Goal: Task Accomplishment & Management: Use online tool/utility

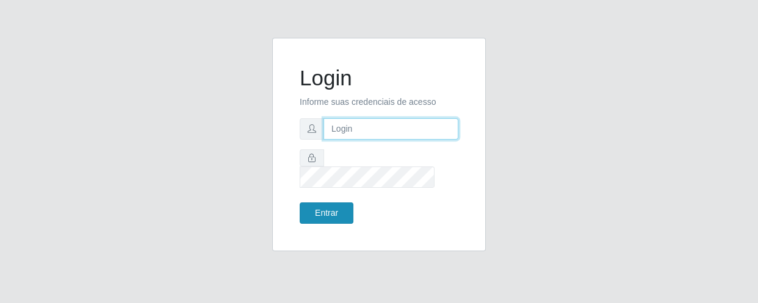
type input "[EMAIL_ADDRESS][DOMAIN_NAME]"
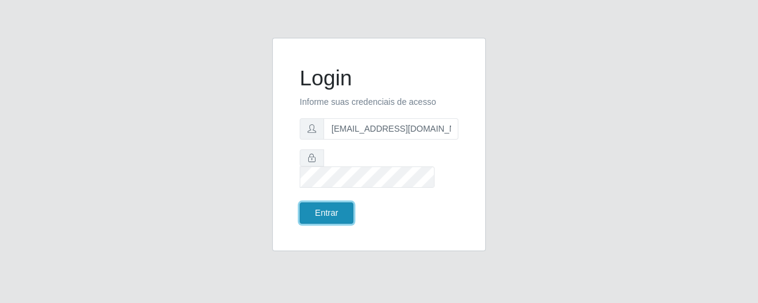
click at [331, 203] on button "Entrar" at bounding box center [327, 213] width 54 height 21
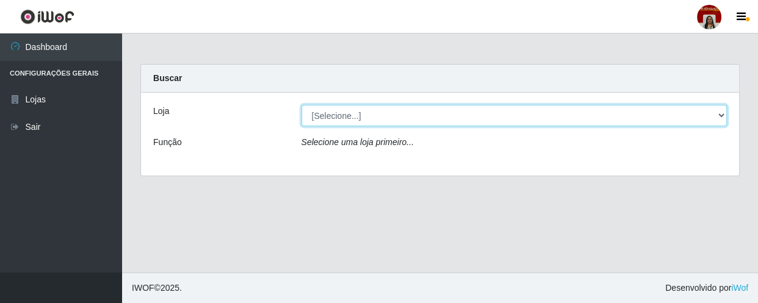
click at [719, 112] on select "[Selecione...] Mar Vermelho - Loja 04" at bounding box center [514, 115] width 426 height 21
select select "251"
click at [301, 105] on select "[Selecione...] Mar Vermelho - Loja 04" at bounding box center [514, 115] width 426 height 21
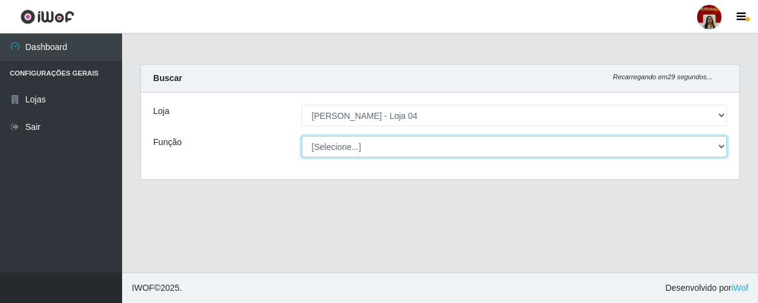
click at [725, 145] on select "[Selecione...] ASG ASG + ASG ++ Auxiliar de Depósito Auxiliar de Depósito + Aux…" at bounding box center [514, 146] width 426 height 21
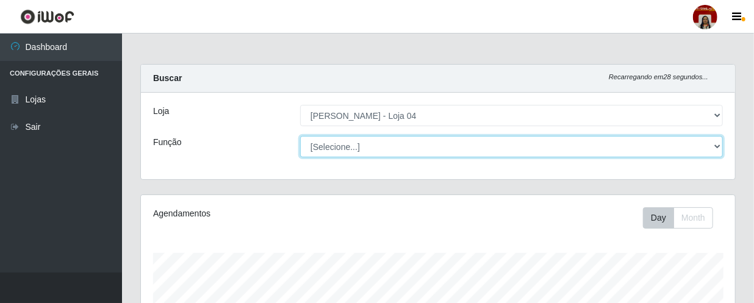
scroll to position [253, 594]
select select "22"
click at [300, 136] on select "[Selecione...] ASG ASG + ASG ++ Auxiliar de Depósito Auxiliar de Depósito + Aux…" at bounding box center [511, 146] width 423 height 21
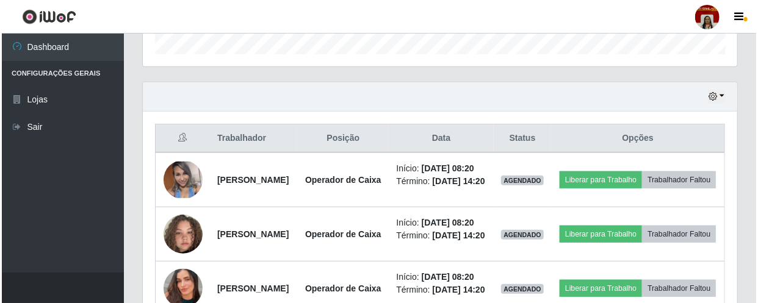
scroll to position [388, 0]
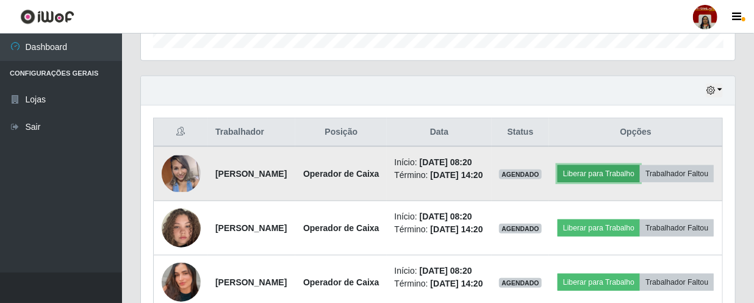
click at [622, 173] on button "Liberar para Trabalho" at bounding box center [599, 173] width 82 height 17
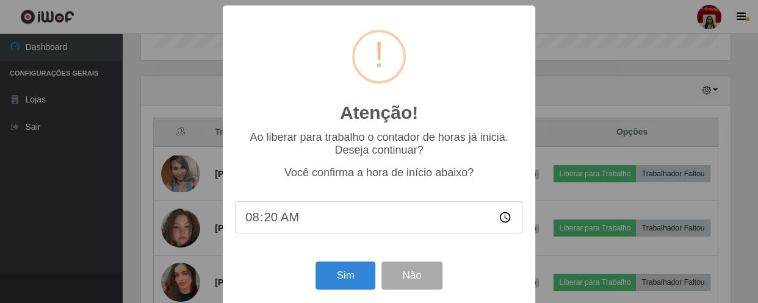
scroll to position [253, 589]
click at [350, 274] on button "Sim" at bounding box center [344, 276] width 59 height 29
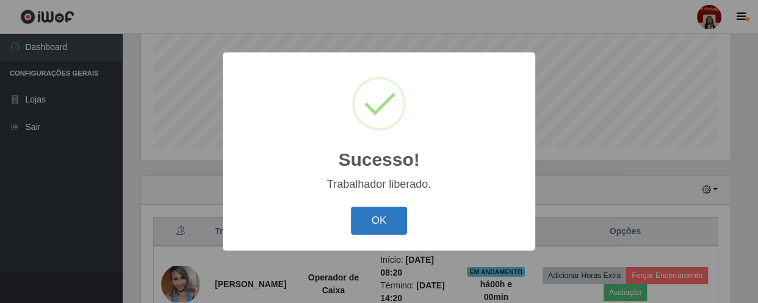
click at [382, 215] on button "OK" at bounding box center [379, 221] width 57 height 29
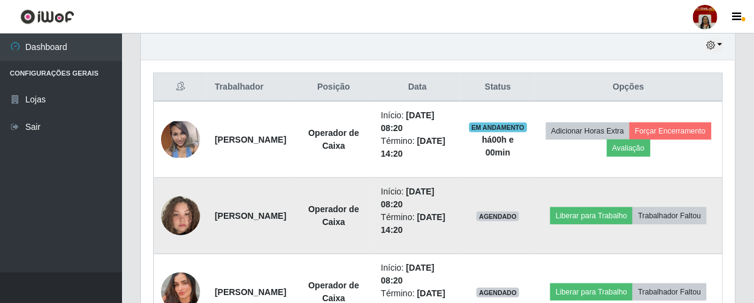
scroll to position [455, 0]
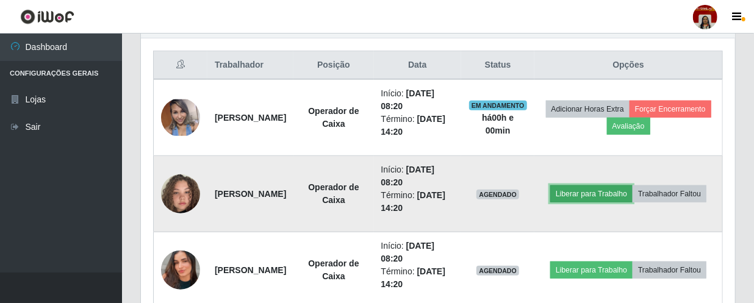
click at [633, 185] on button "Liberar para Trabalho" at bounding box center [591, 193] width 82 height 17
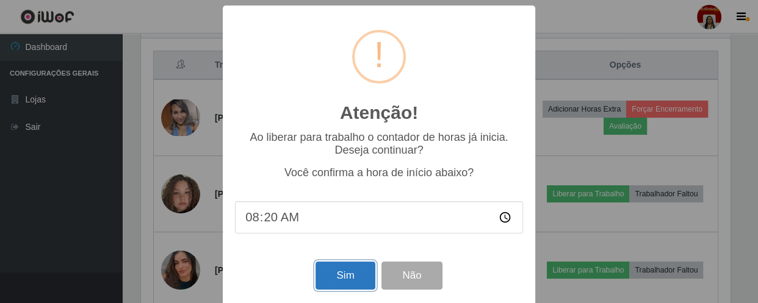
click at [335, 284] on button "Sim" at bounding box center [344, 276] width 59 height 29
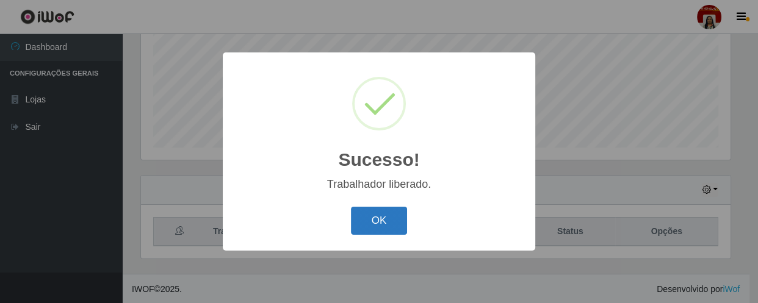
click at [375, 224] on button "OK" at bounding box center [379, 221] width 57 height 29
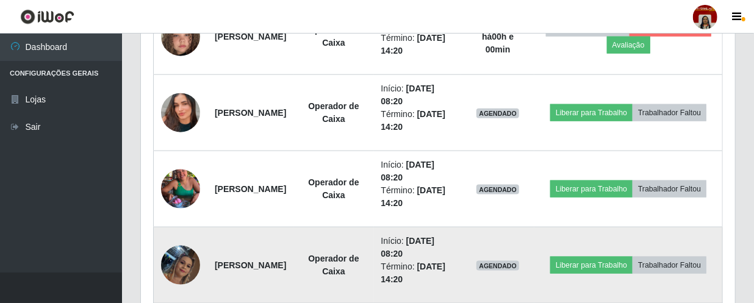
scroll to position [622, 0]
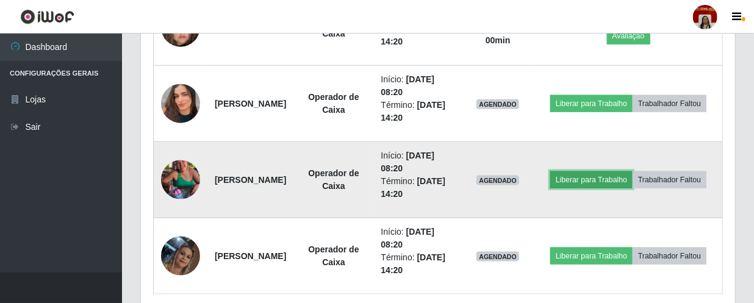
click at [617, 171] on button "Liberar para Trabalho" at bounding box center [591, 179] width 82 height 17
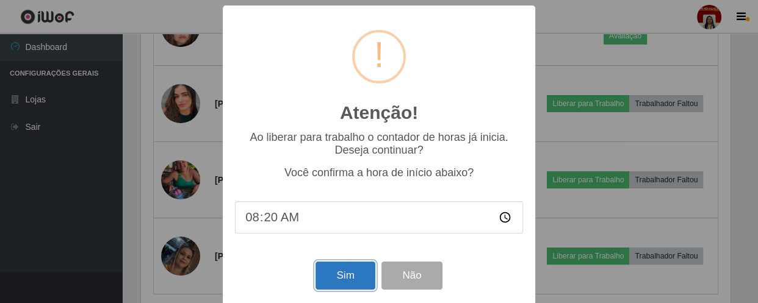
click at [358, 274] on button "Sim" at bounding box center [344, 276] width 59 height 29
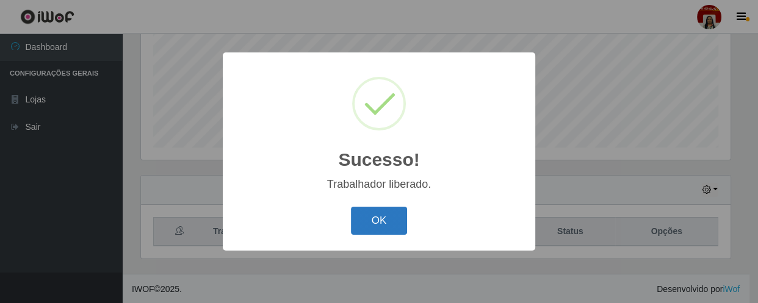
click at [379, 223] on button "OK" at bounding box center [379, 221] width 57 height 29
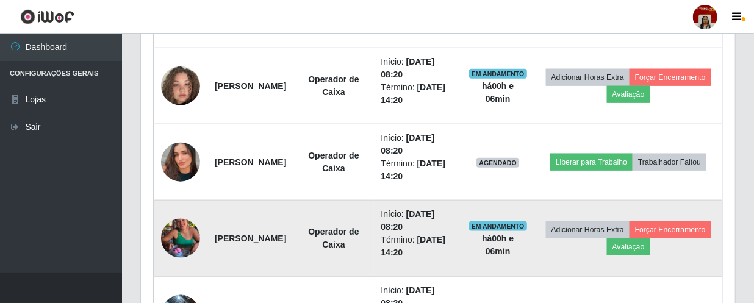
scroll to position [559, 0]
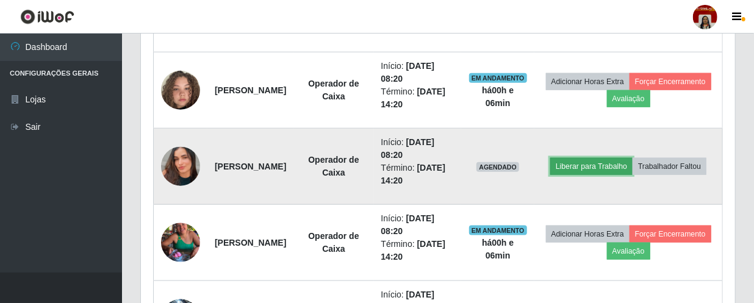
click at [633, 158] on button "Liberar para Trabalho" at bounding box center [591, 166] width 82 height 17
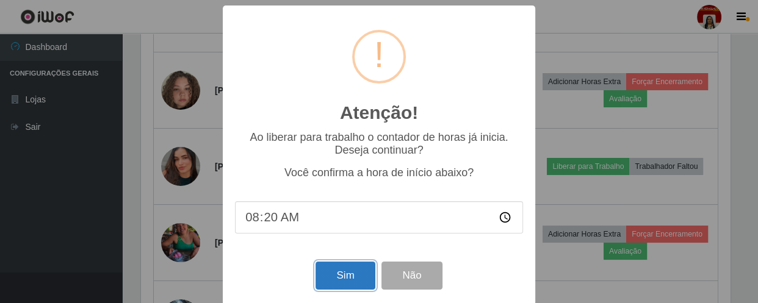
click at [340, 281] on button "Sim" at bounding box center [344, 276] width 59 height 29
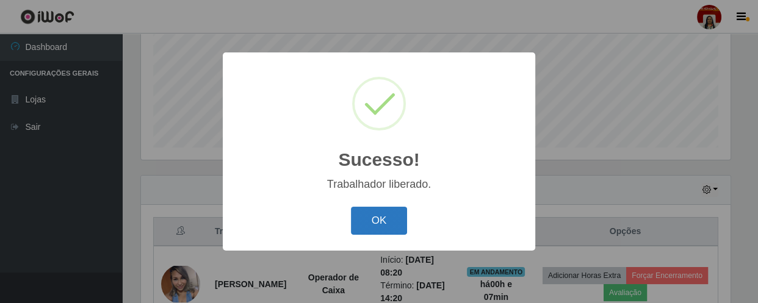
click at [384, 223] on button "OK" at bounding box center [379, 221] width 57 height 29
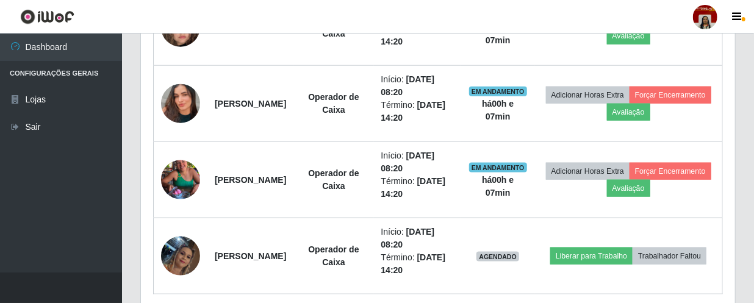
scroll to position [670, 0]
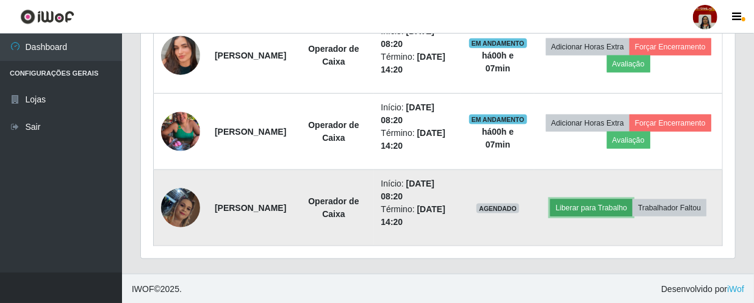
click at [633, 199] on button "Liberar para Trabalho" at bounding box center [591, 207] width 82 height 17
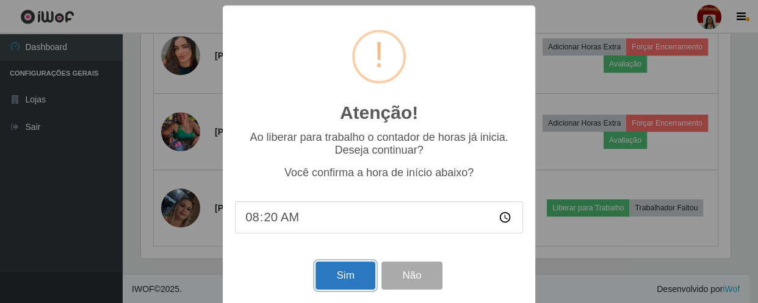
click at [344, 278] on button "Sim" at bounding box center [344, 276] width 59 height 29
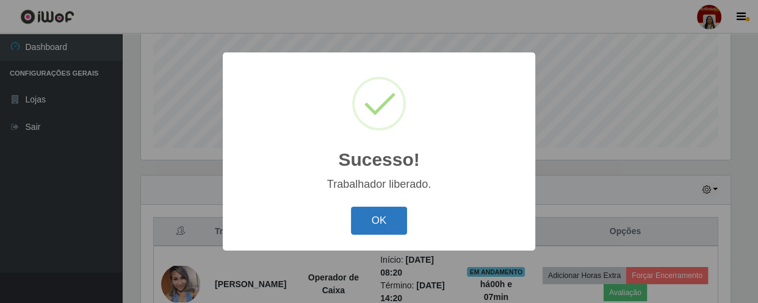
click at [379, 217] on button "OK" at bounding box center [379, 221] width 57 height 29
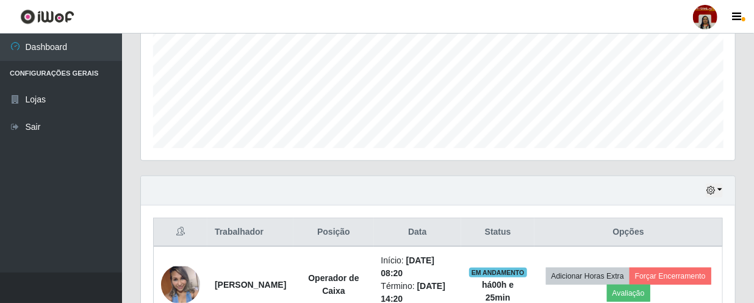
scroll to position [281, 0]
